Goal: Obtain resource: Download file/media

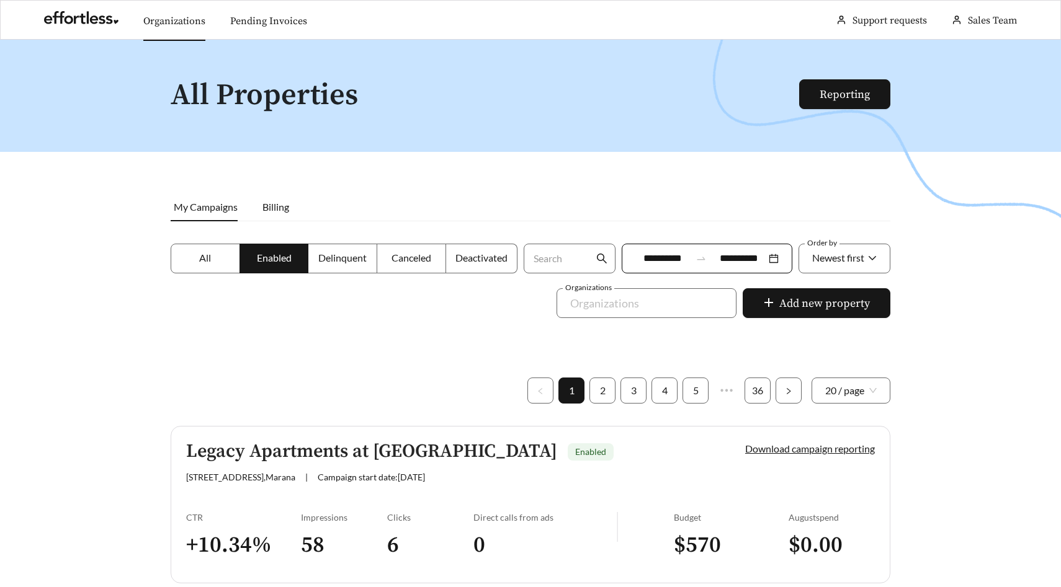
click at [181, 15] on link "Organizations" at bounding box center [174, 21] width 62 height 12
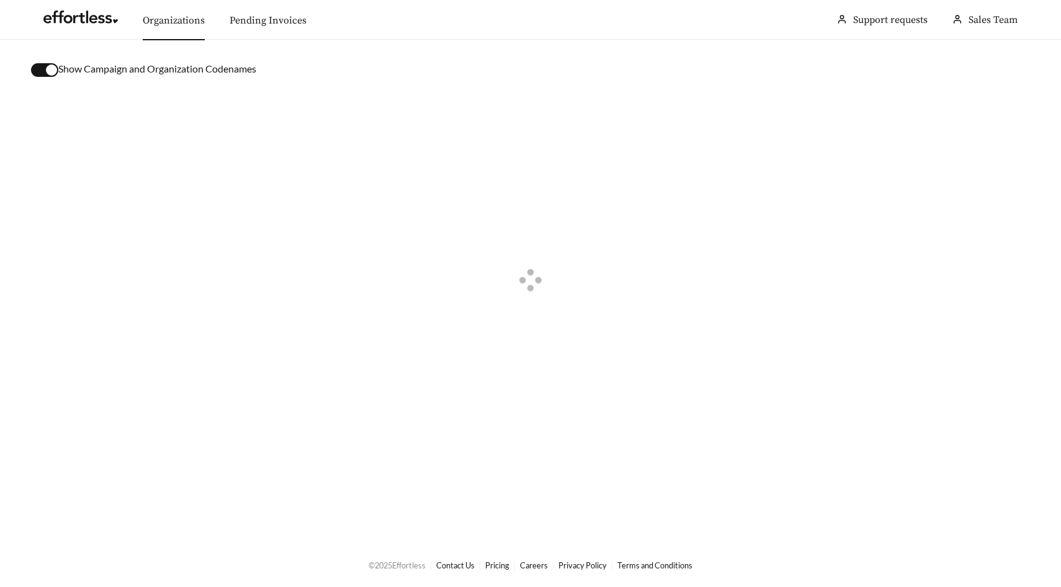
click at [43, 72] on button "button" at bounding box center [44, 70] width 27 height 14
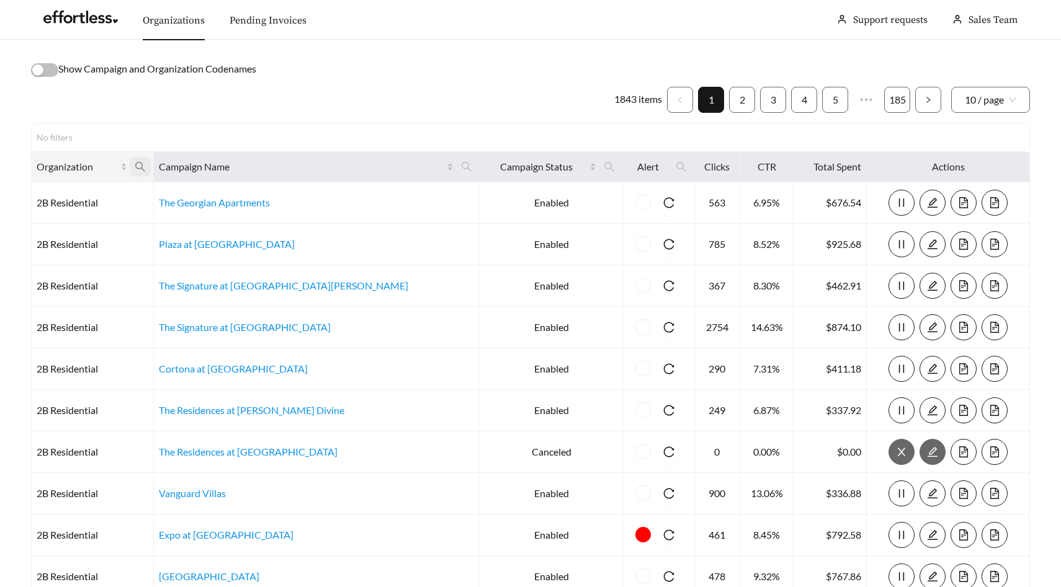
click at [146, 169] on icon "search" at bounding box center [140, 166] width 11 height 11
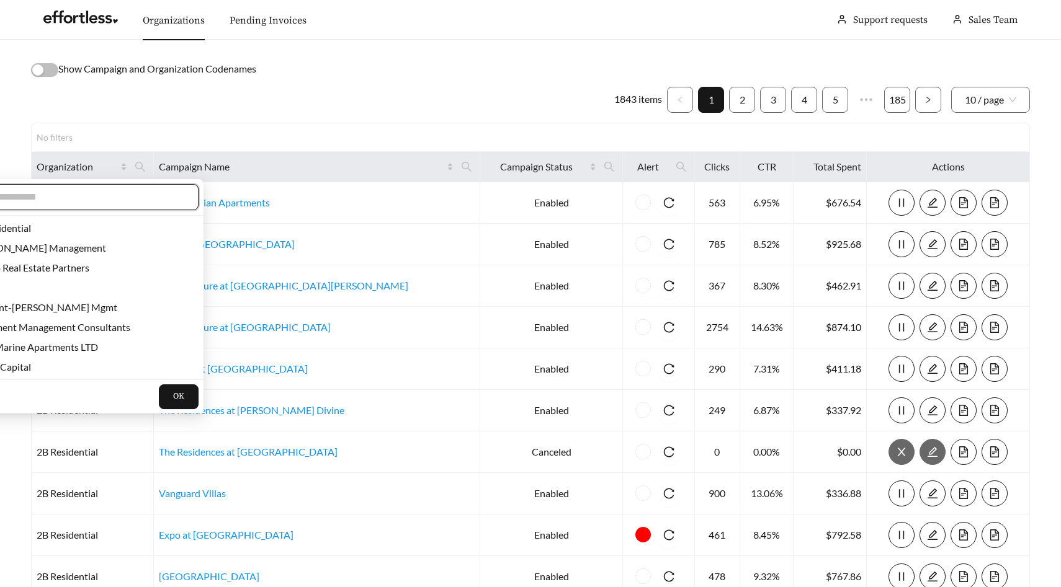
click at [115, 197] on input "text" at bounding box center [78, 197] width 213 height 15
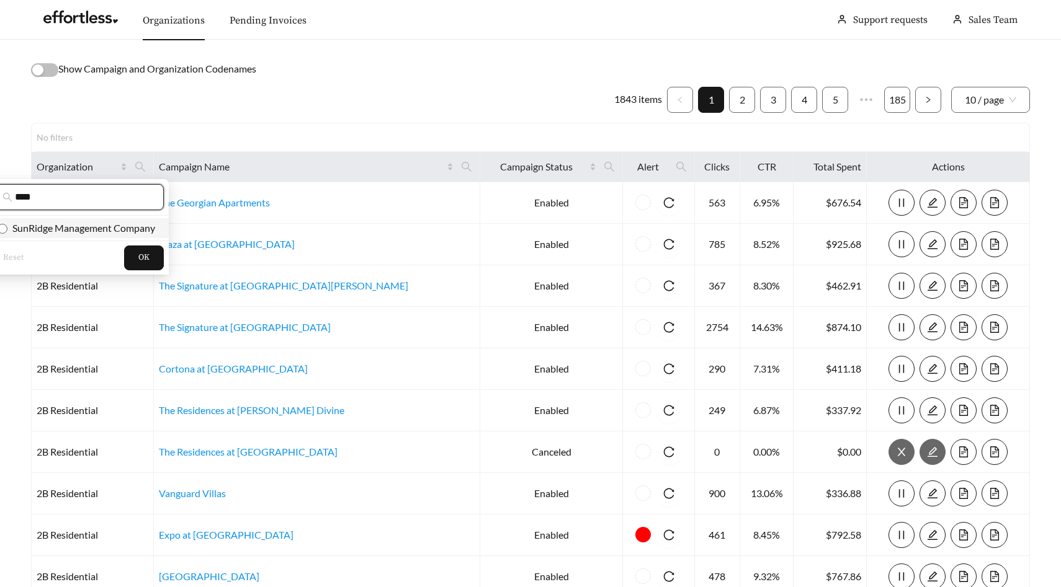
type input "****"
click at [89, 233] on span "SunRidge Management Company" at bounding box center [81, 228] width 148 height 12
click at [143, 259] on span "OK" at bounding box center [143, 258] width 11 height 12
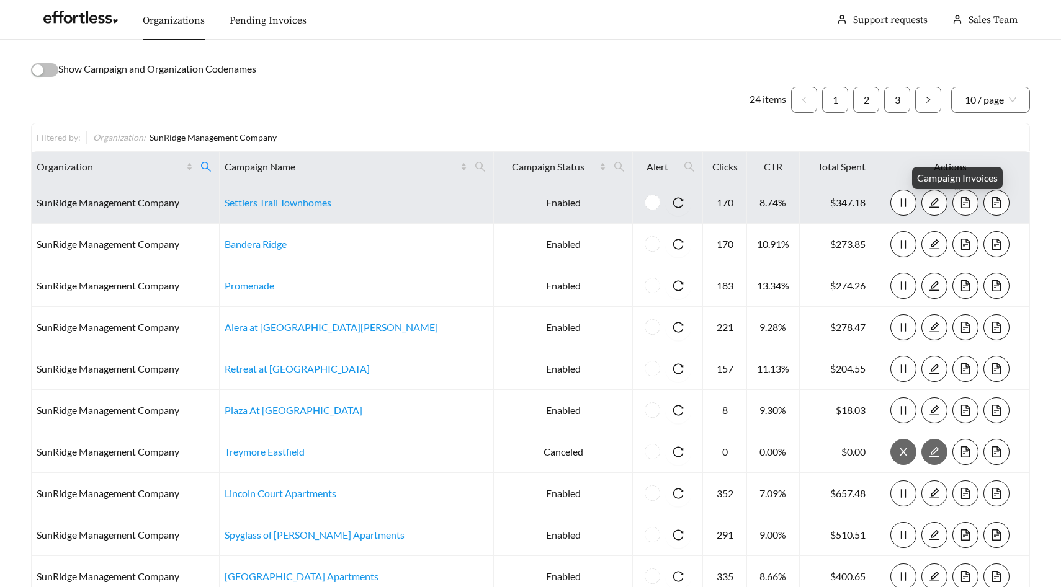
click at [959, 207] on icon "file-text" at bounding box center [964, 202] width 11 height 11
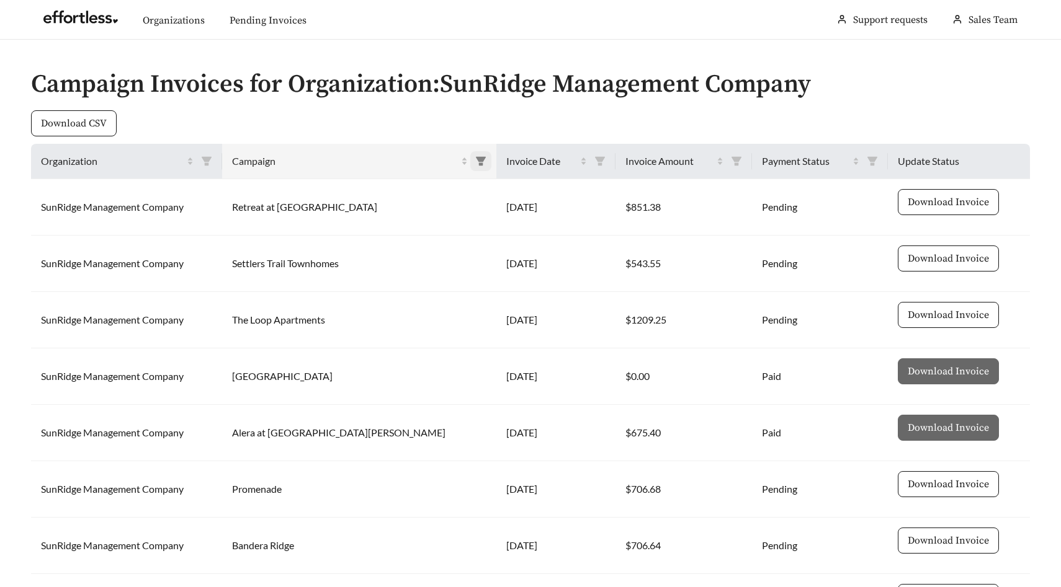
click at [475, 159] on icon "filter" at bounding box center [480, 161] width 11 height 11
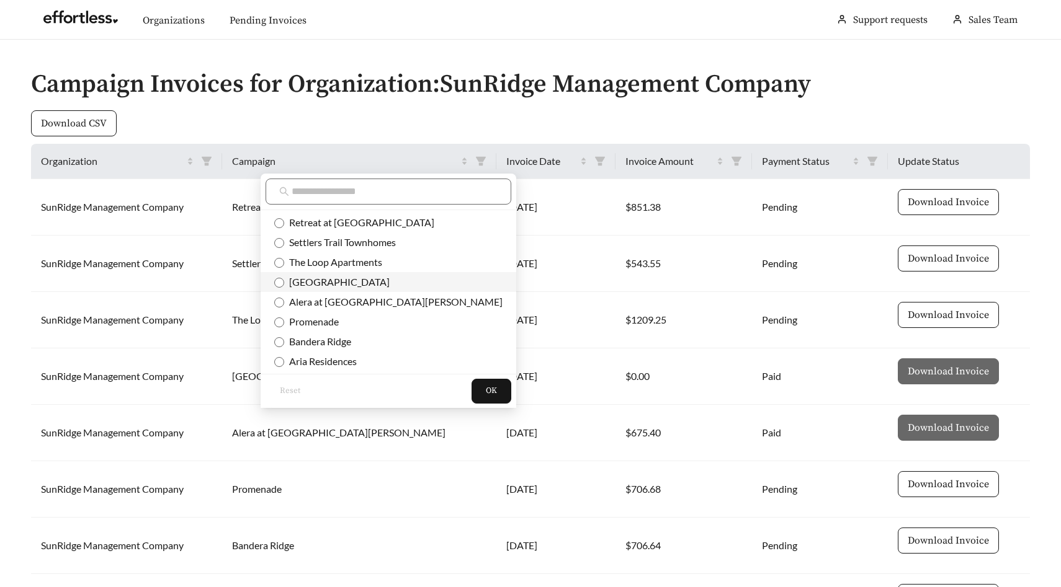
click at [354, 282] on span "[GEOGRAPHIC_DATA]" at bounding box center [336, 282] width 105 height 12
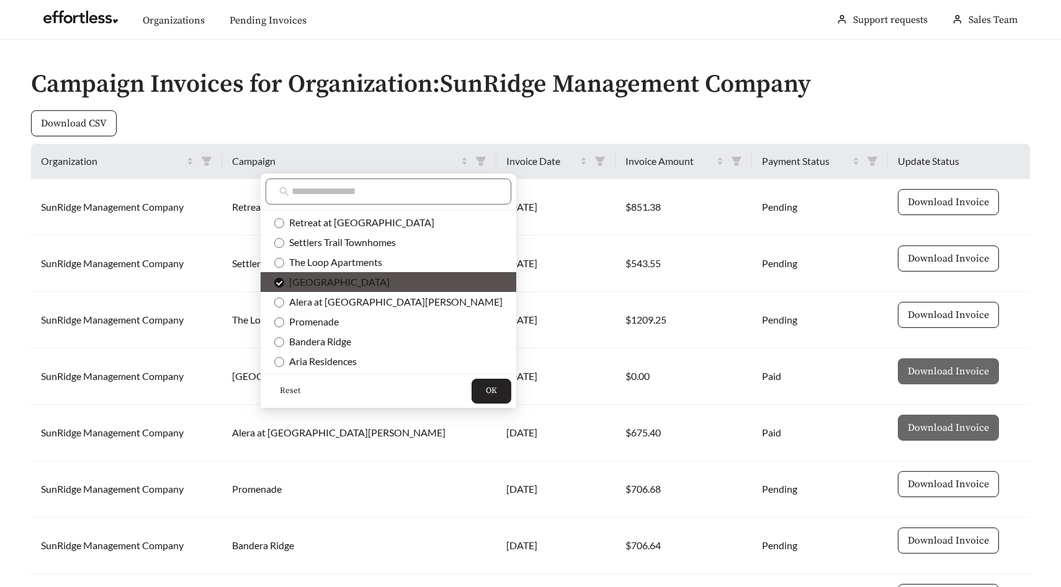
click at [486, 391] on span "OK" at bounding box center [491, 391] width 11 height 12
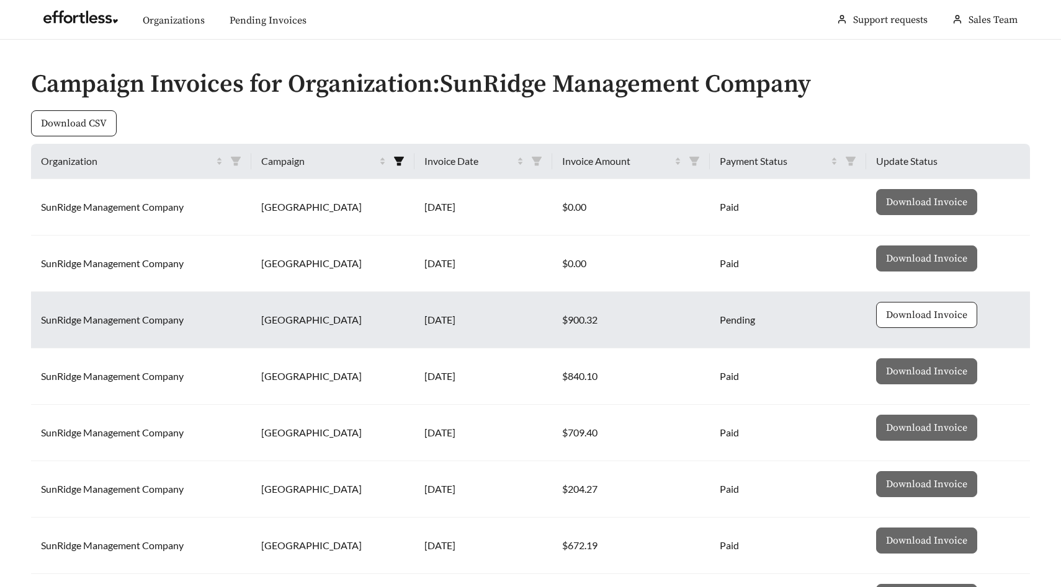
click at [938, 315] on span "Download Invoice" at bounding box center [926, 315] width 81 height 15
